Goal: Navigation & Orientation: Find specific page/section

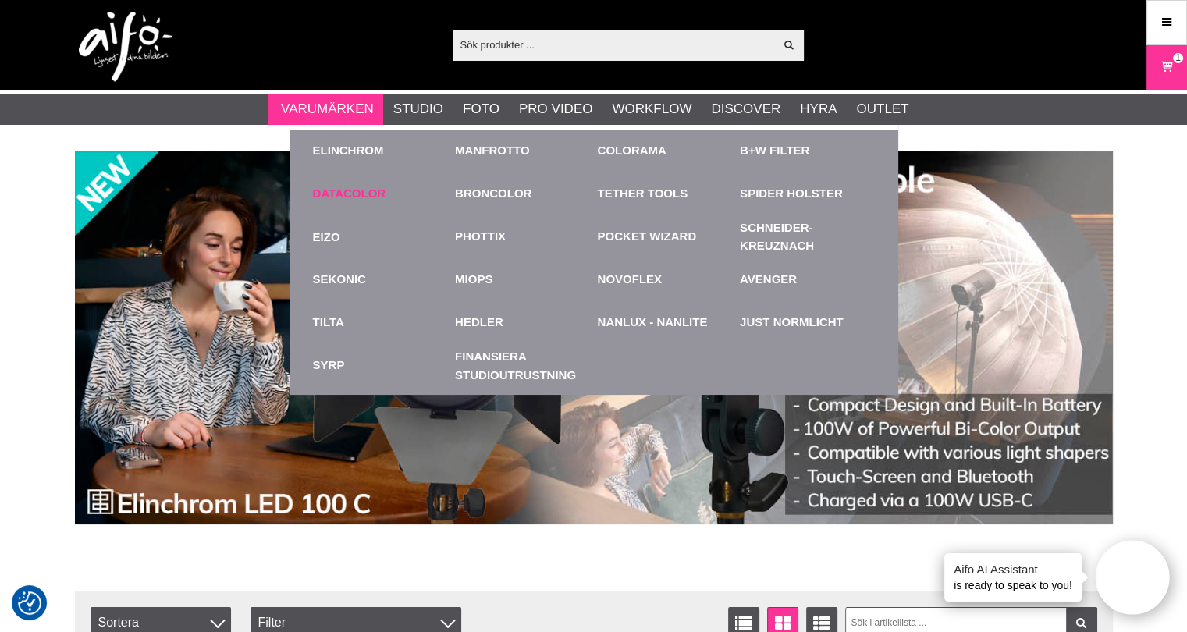
click at [347, 191] on link "Datacolor" at bounding box center [349, 194] width 73 height 18
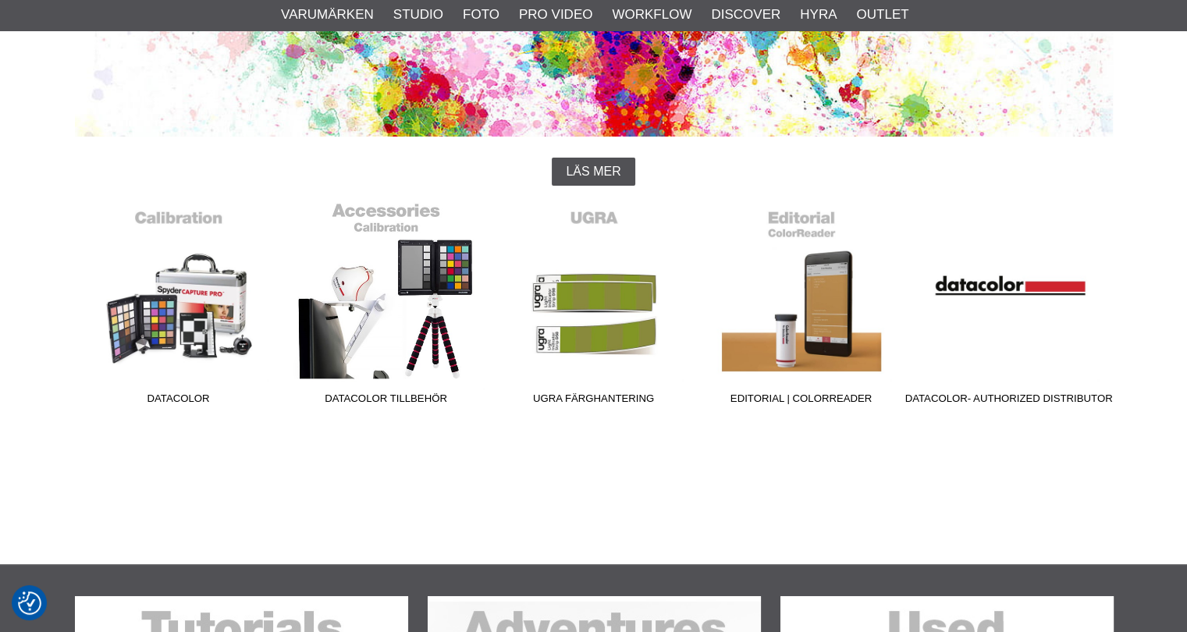
scroll to position [312, 0]
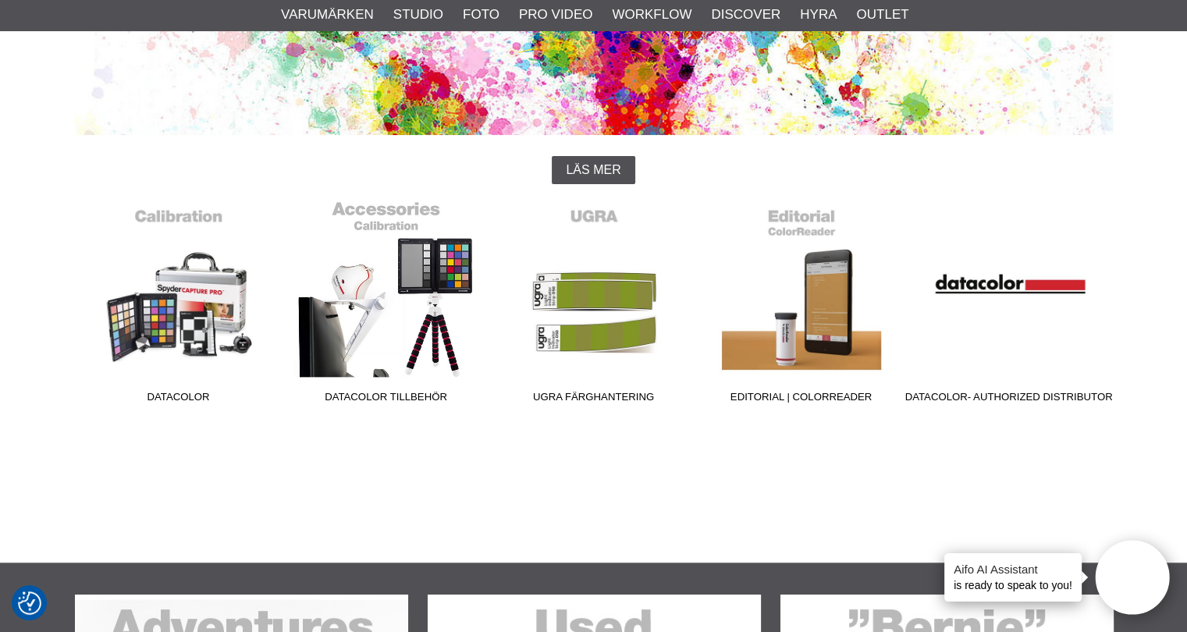
click at [397, 299] on link "Datacolor Tillbehör" at bounding box center [387, 305] width 208 height 211
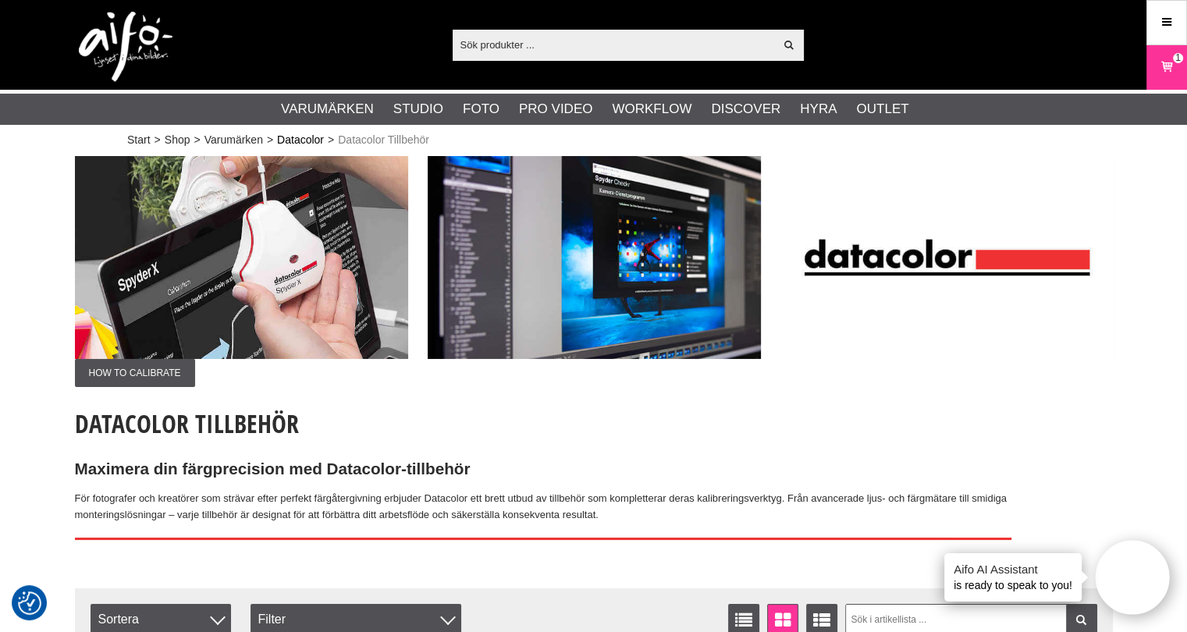
click at [300, 141] on link "Datacolor" at bounding box center [300, 140] width 47 height 16
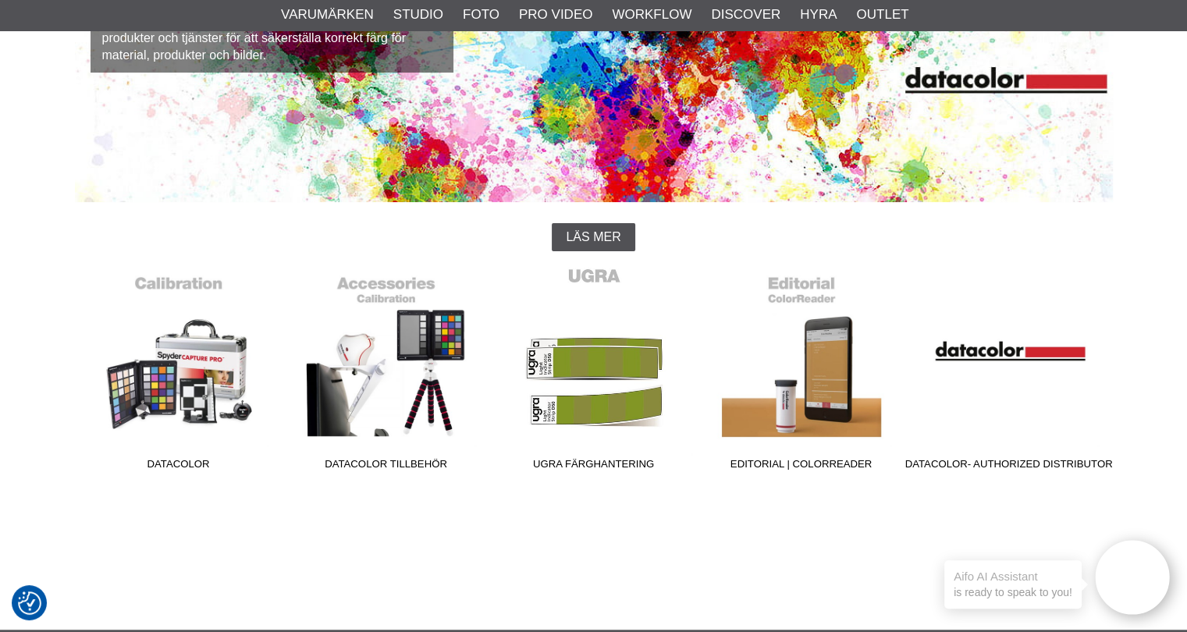
scroll to position [312, 0]
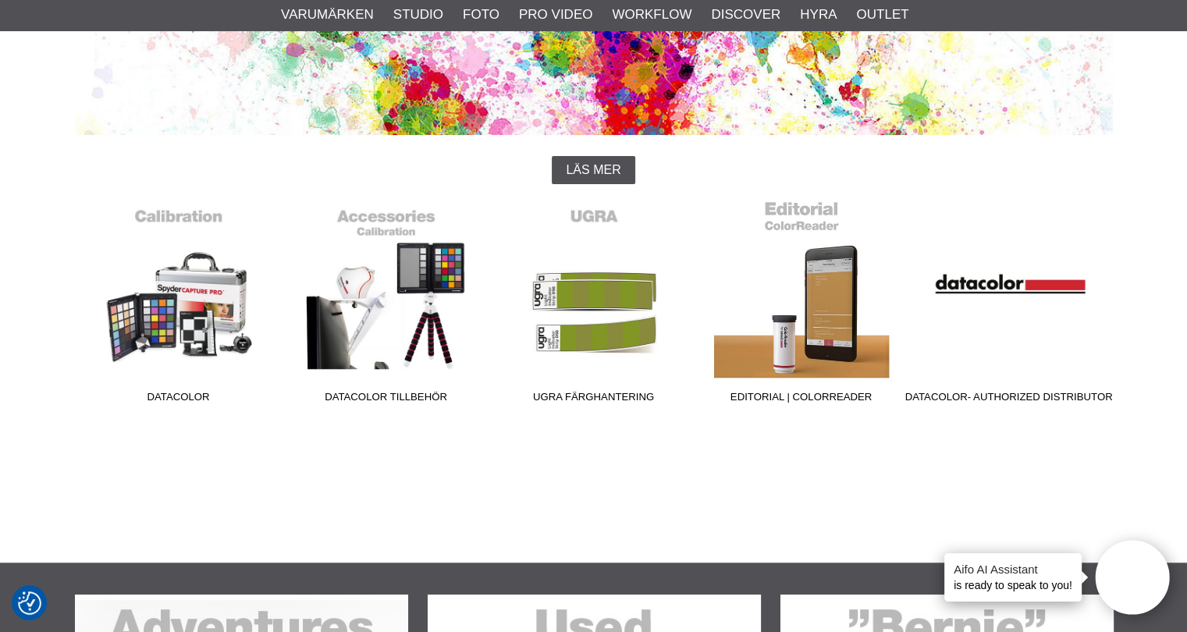
click at [778, 324] on link "Editorial | ColorReader" at bounding box center [802, 305] width 208 height 211
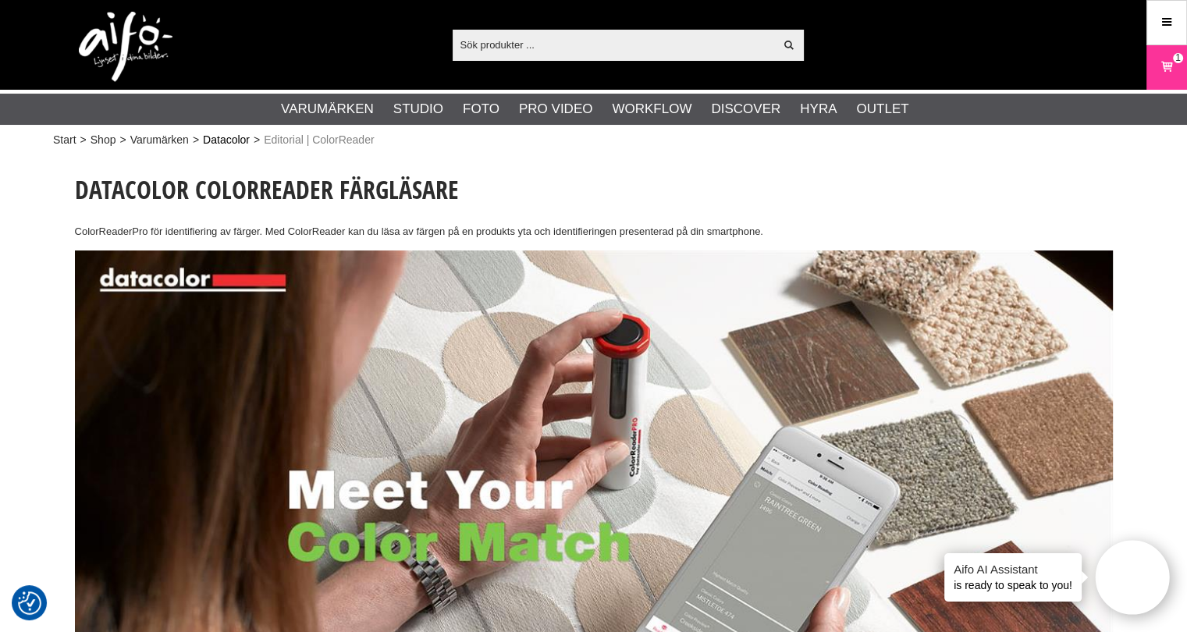
click at [229, 138] on link "Datacolor" at bounding box center [226, 140] width 47 height 16
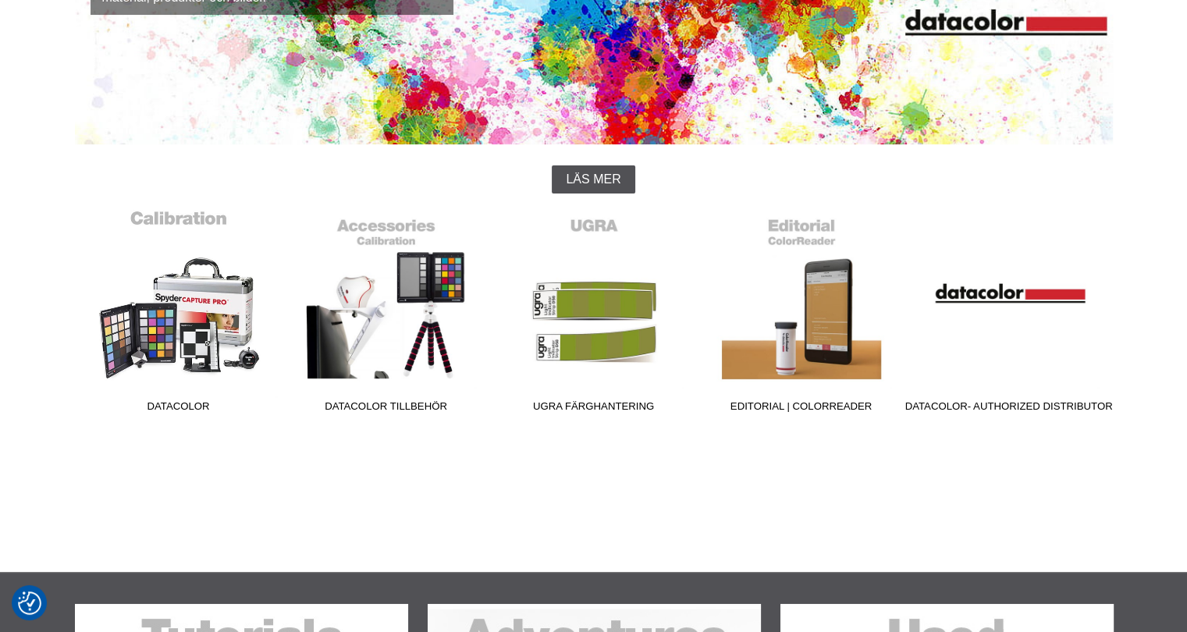
scroll to position [312, 0]
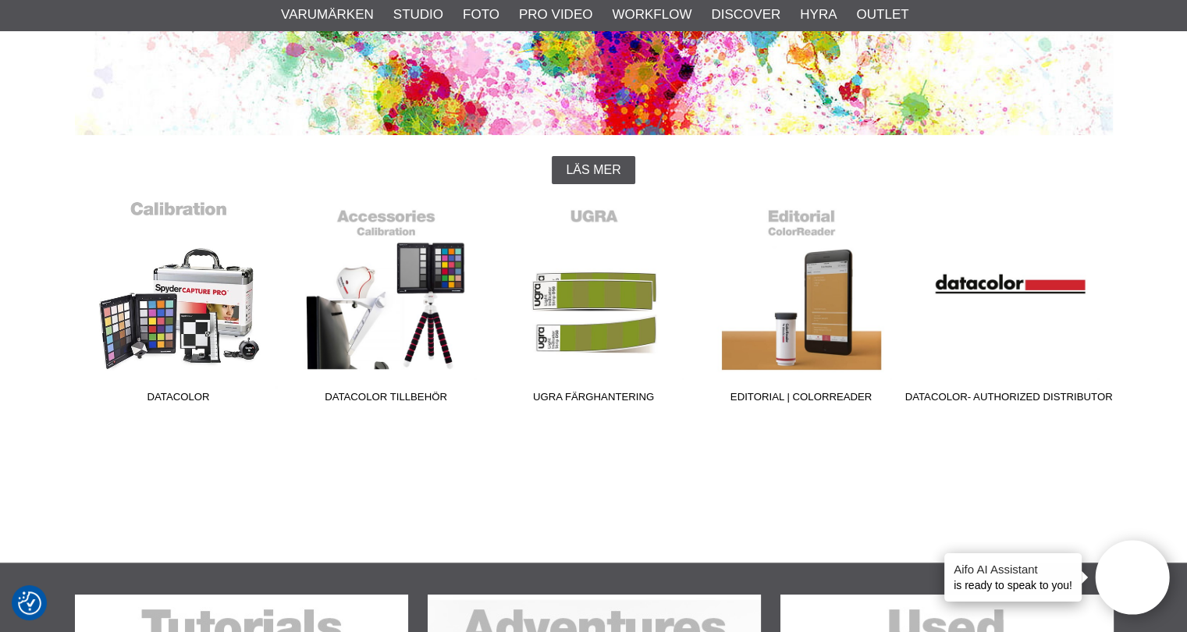
click at [151, 297] on link "Datacolor" at bounding box center [179, 305] width 208 height 211
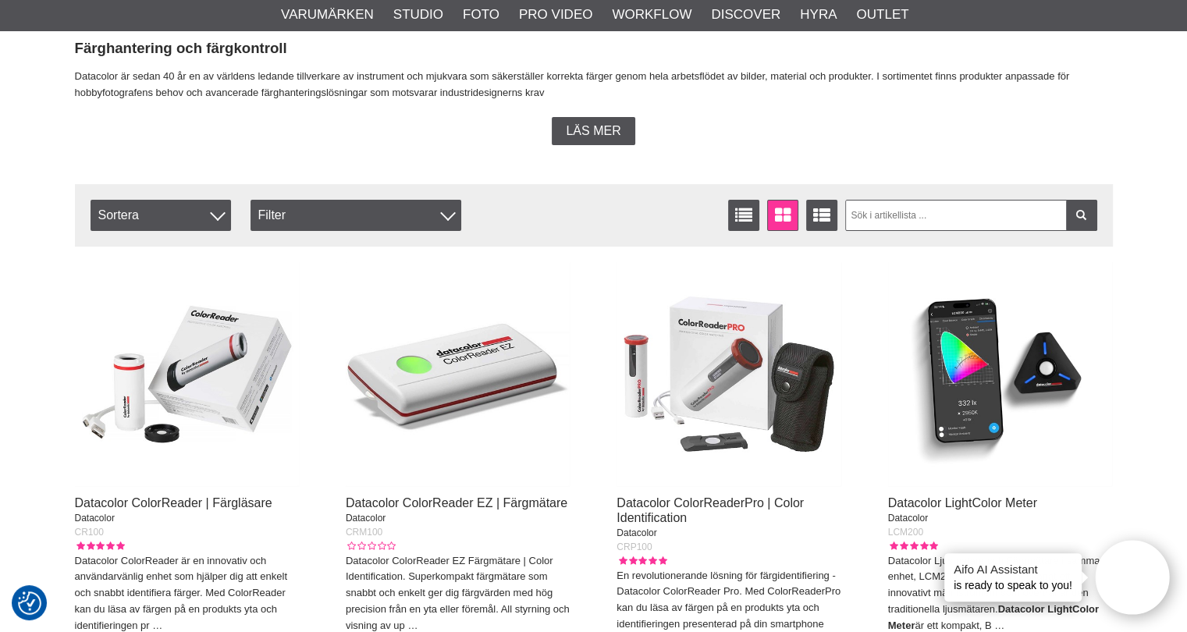
scroll to position [546, 0]
